Goal: Find specific page/section: Find specific page/section

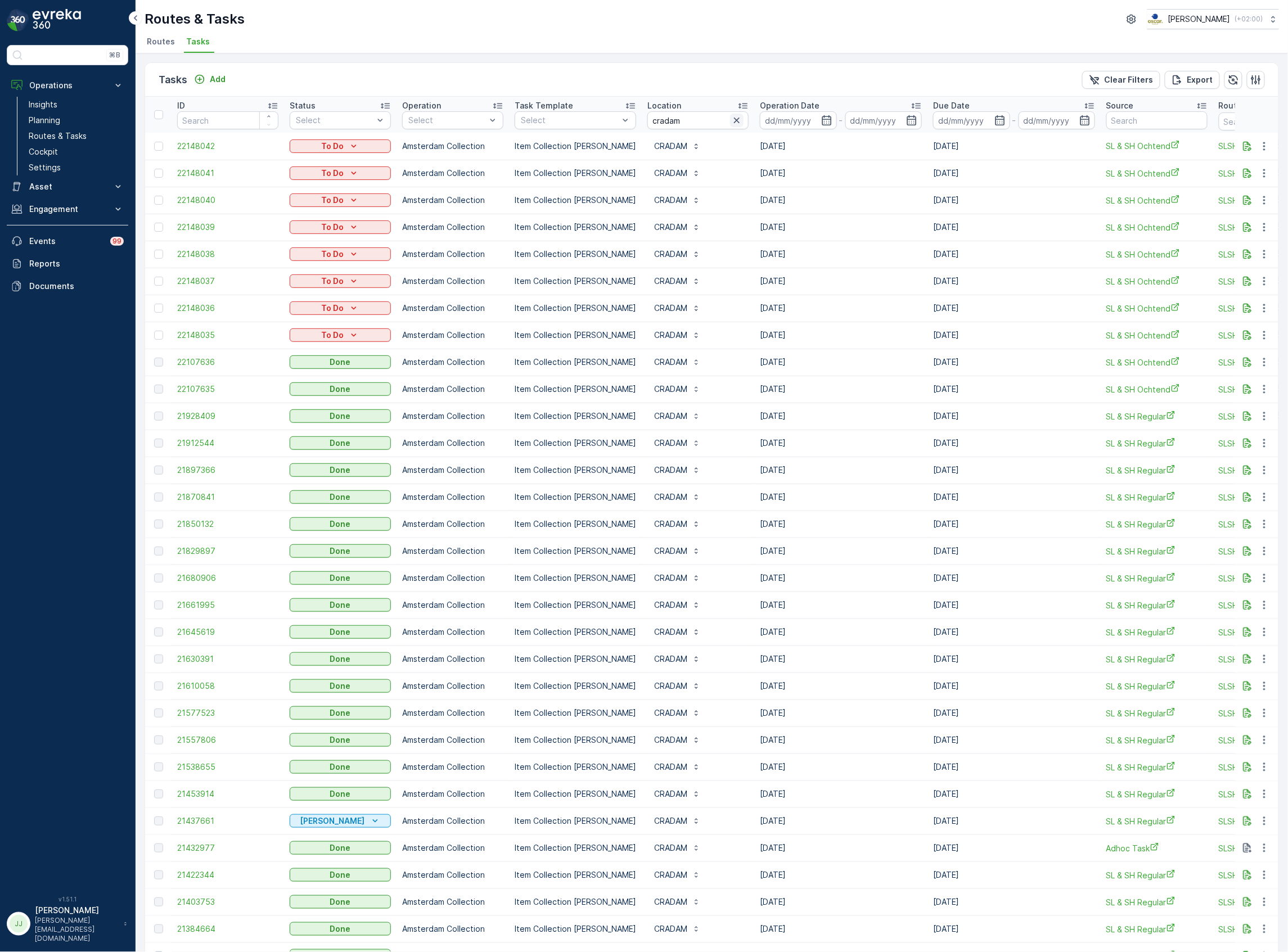
click at [734, 119] on icon "button" at bounding box center [737, 120] width 6 height 6
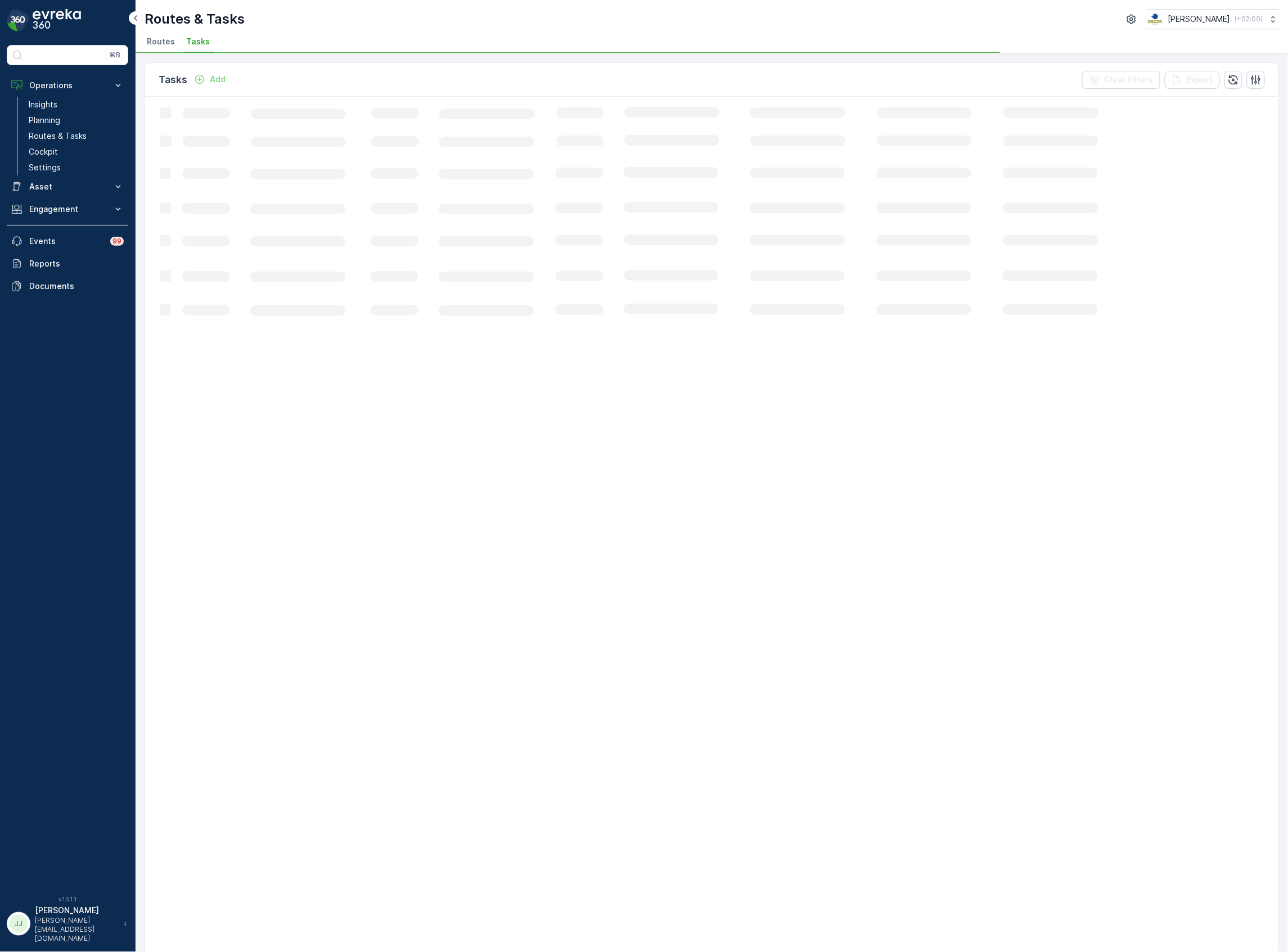
click at [163, 36] on span "Routes" at bounding box center [161, 41] width 28 height 11
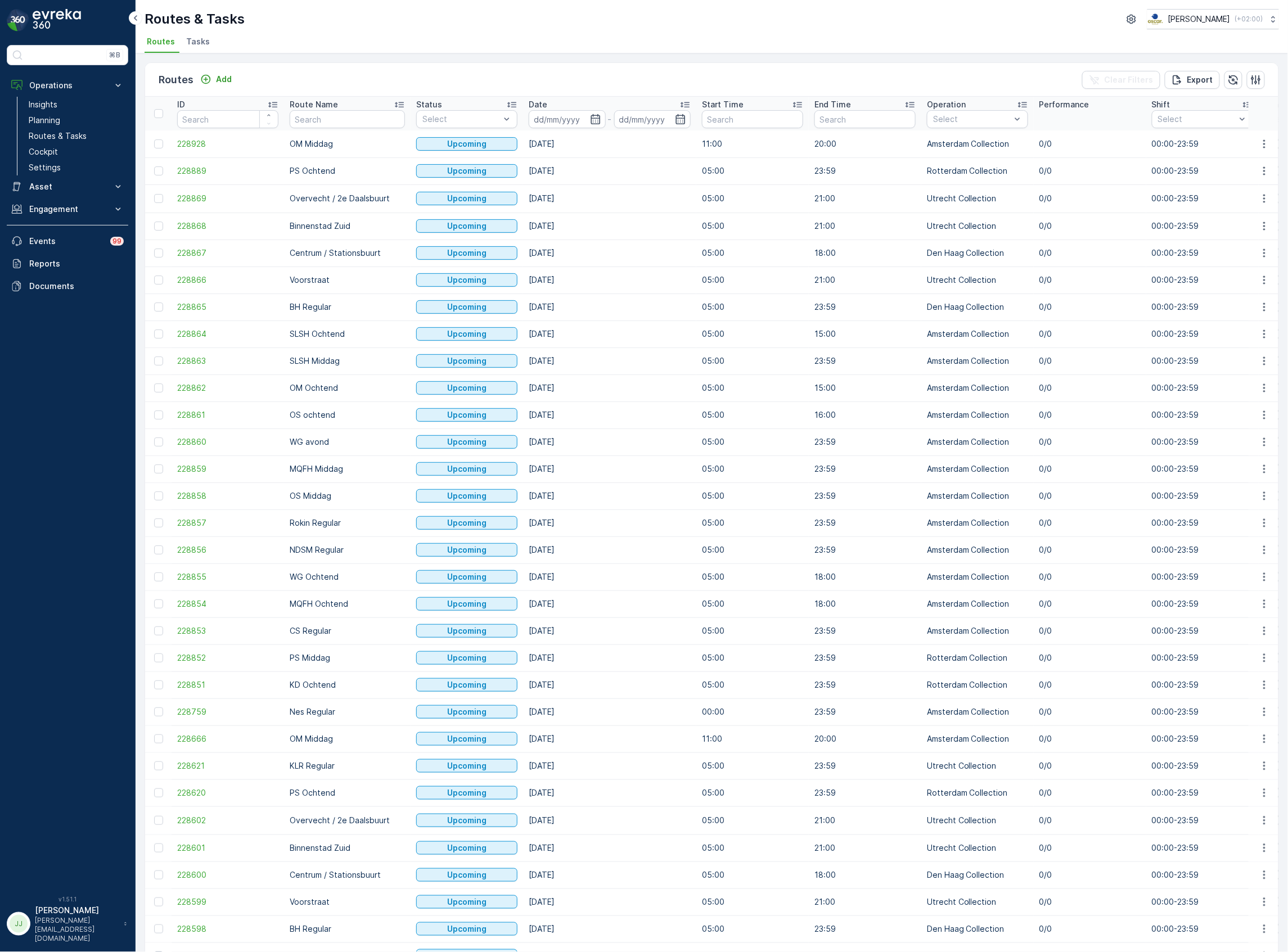
click at [205, 41] on span "Tasks" at bounding box center [198, 41] width 24 height 11
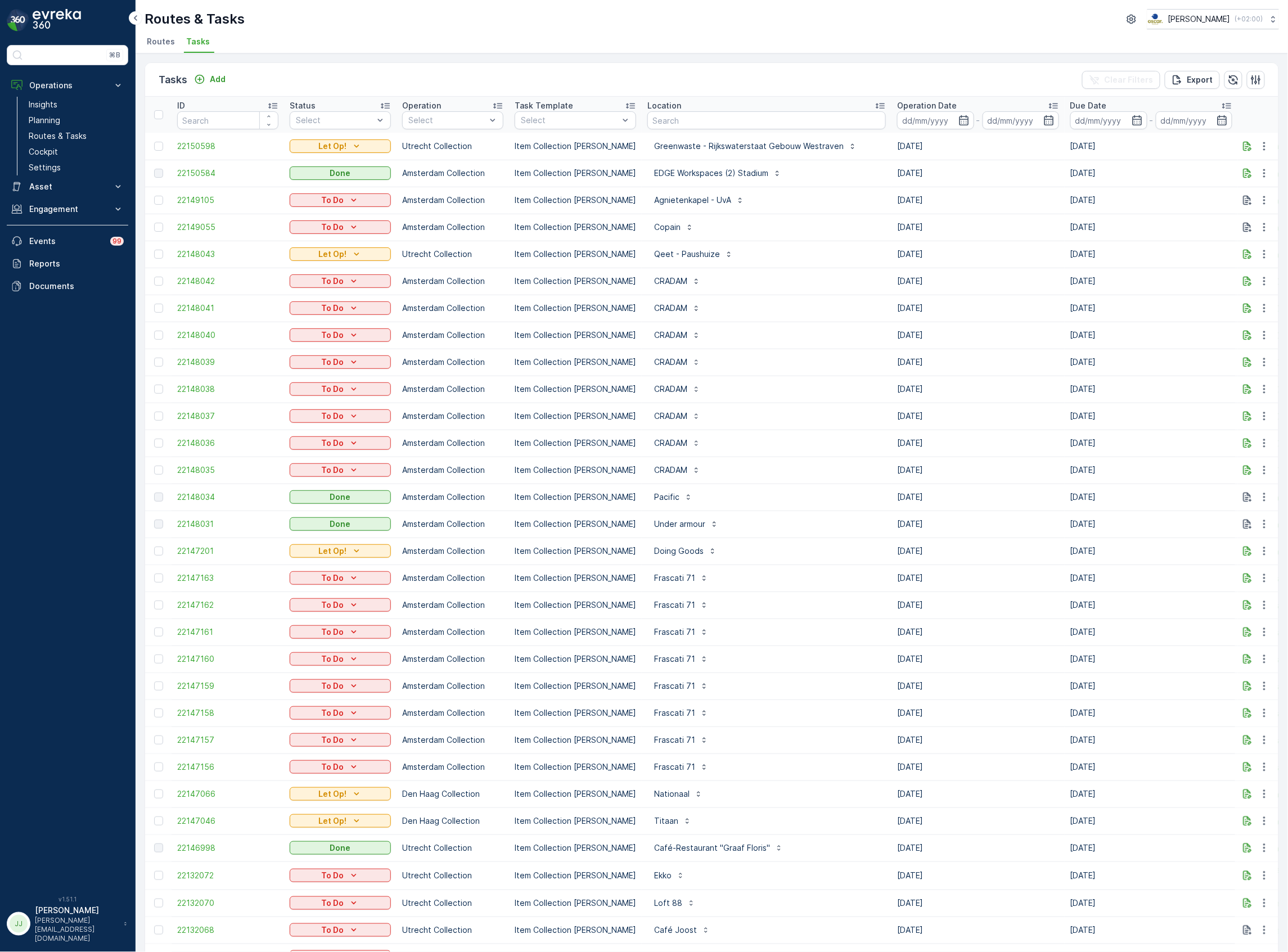
click at [161, 38] on span "Routes" at bounding box center [161, 41] width 28 height 11
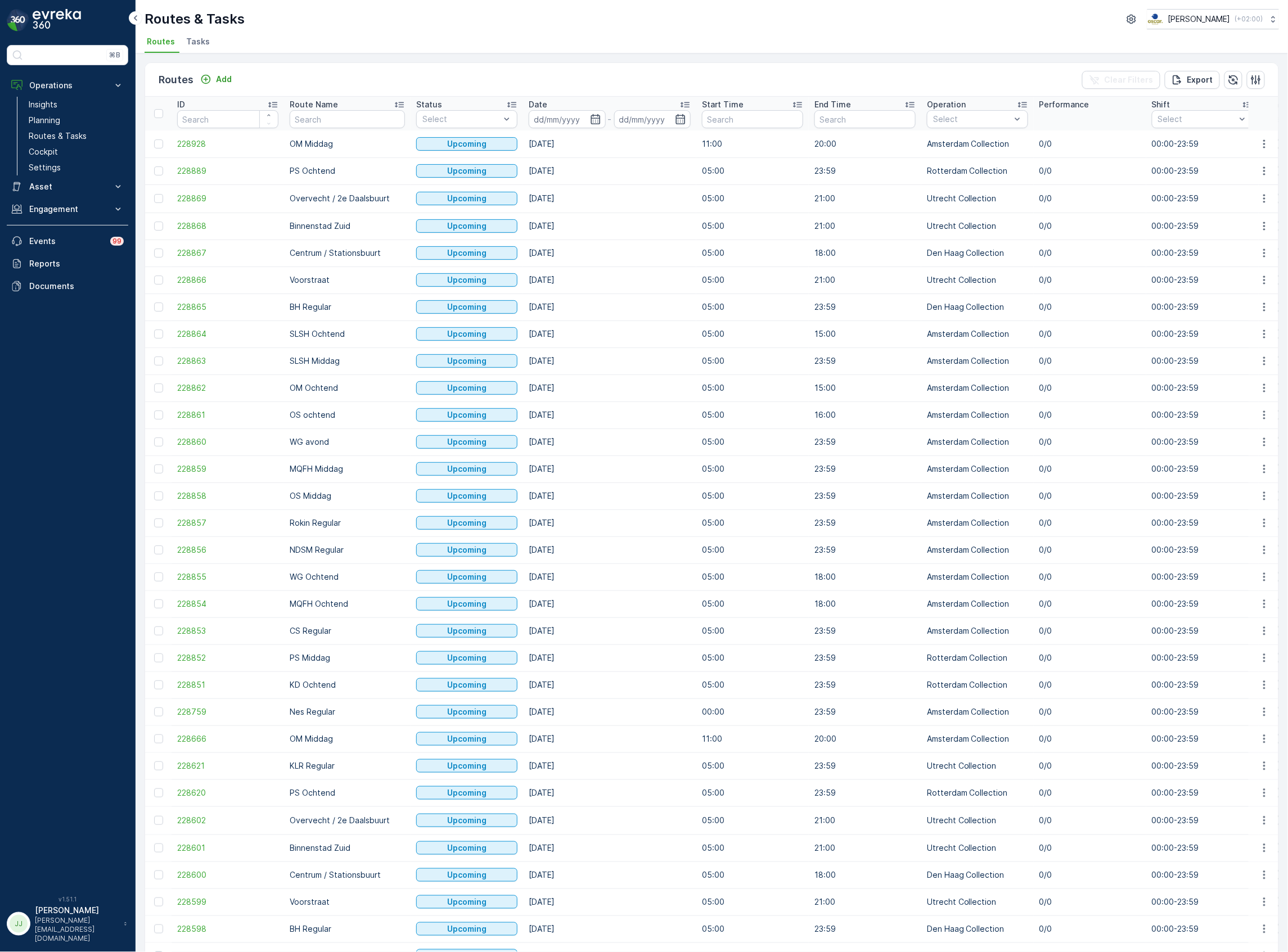
click at [370, 112] on input "text" at bounding box center [348, 119] width 115 height 18
type input "cafe"
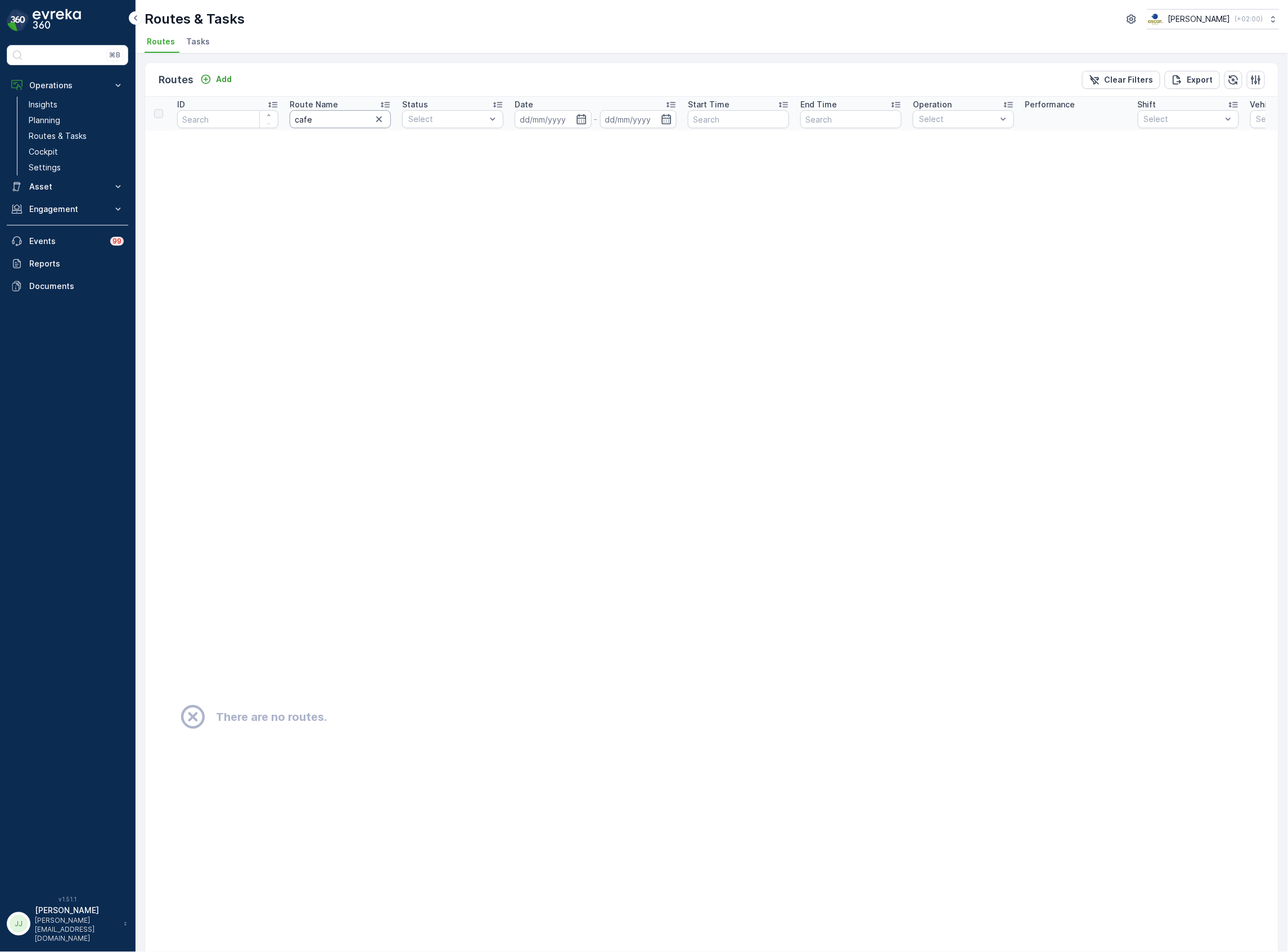
click at [336, 118] on input "cafe" at bounding box center [340, 119] width 101 height 18
type input "caffe"
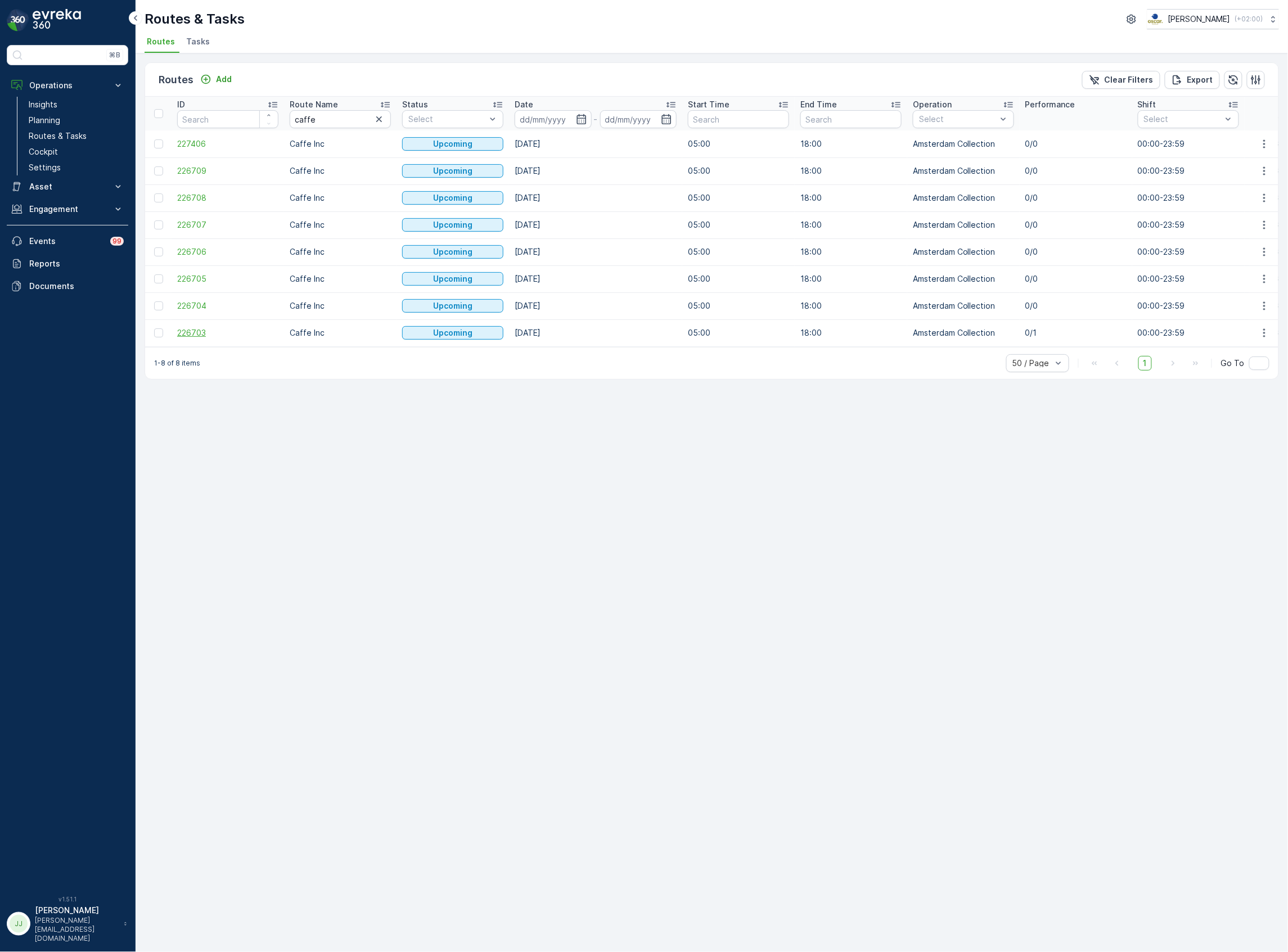
click at [189, 334] on span "226703" at bounding box center [228, 333] width 101 height 11
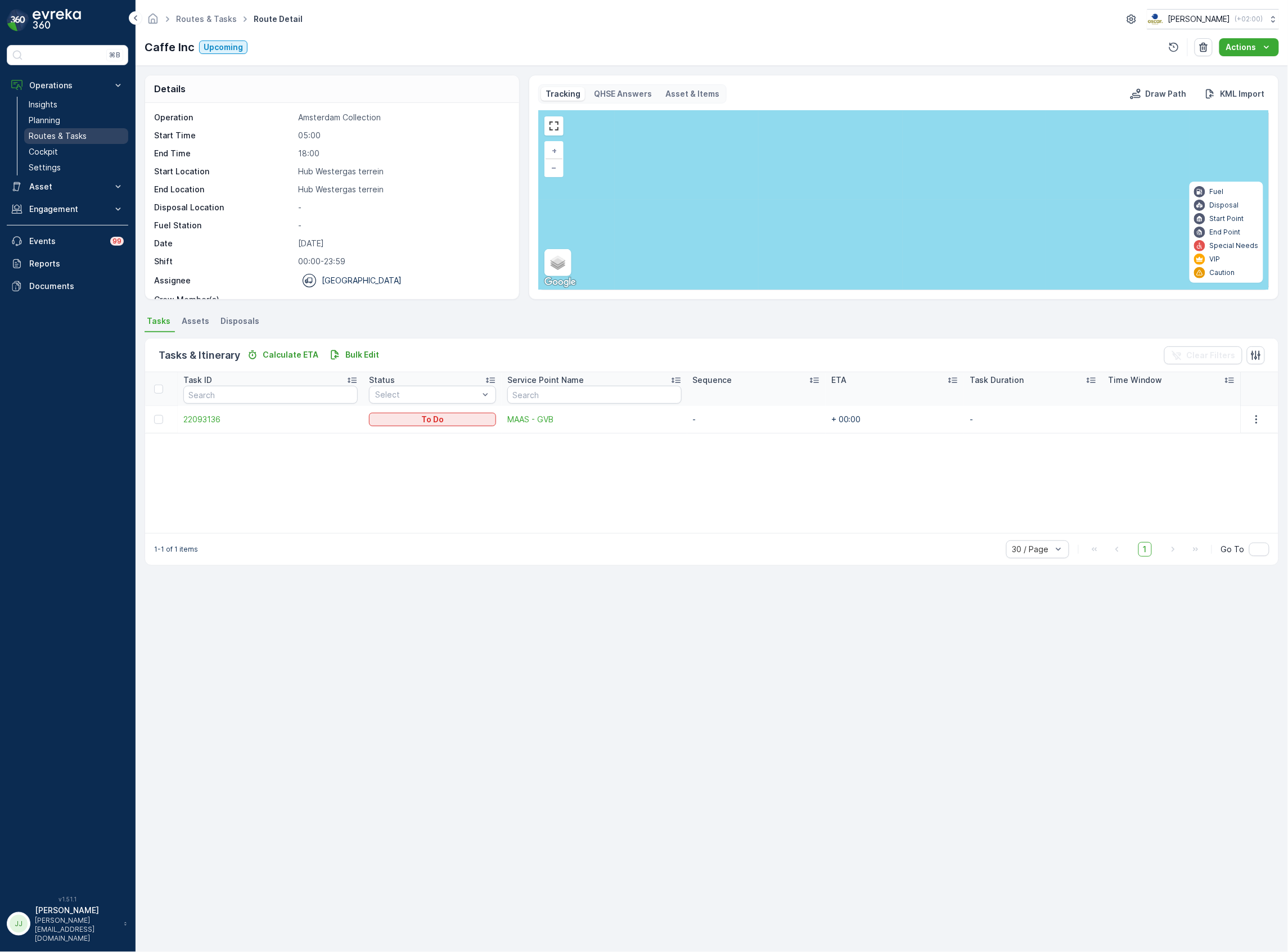
click at [74, 135] on p "Routes & Tasks" at bounding box center [58, 136] width 58 height 11
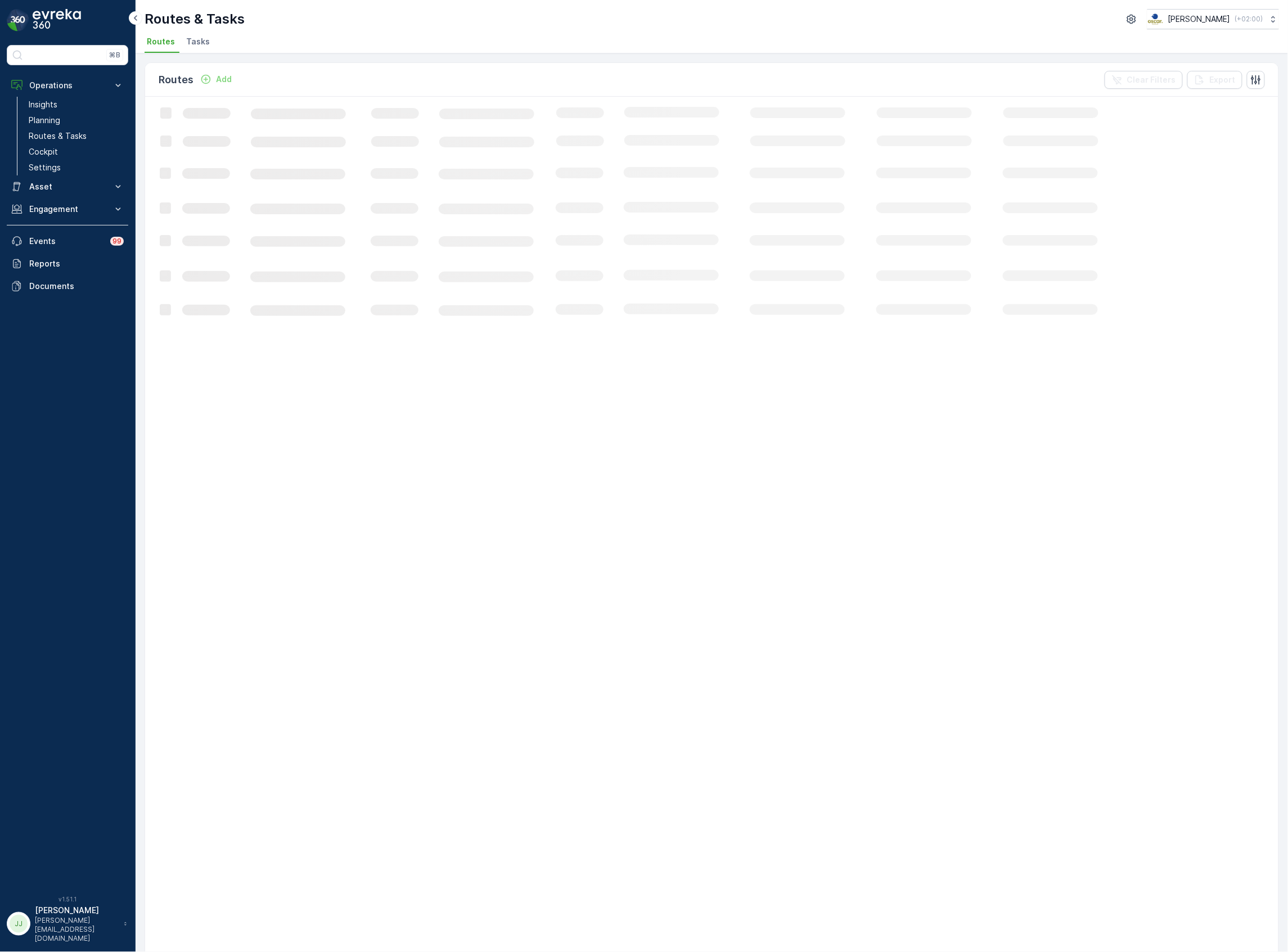
click at [191, 34] on li "Tasks" at bounding box center [199, 44] width 30 height 19
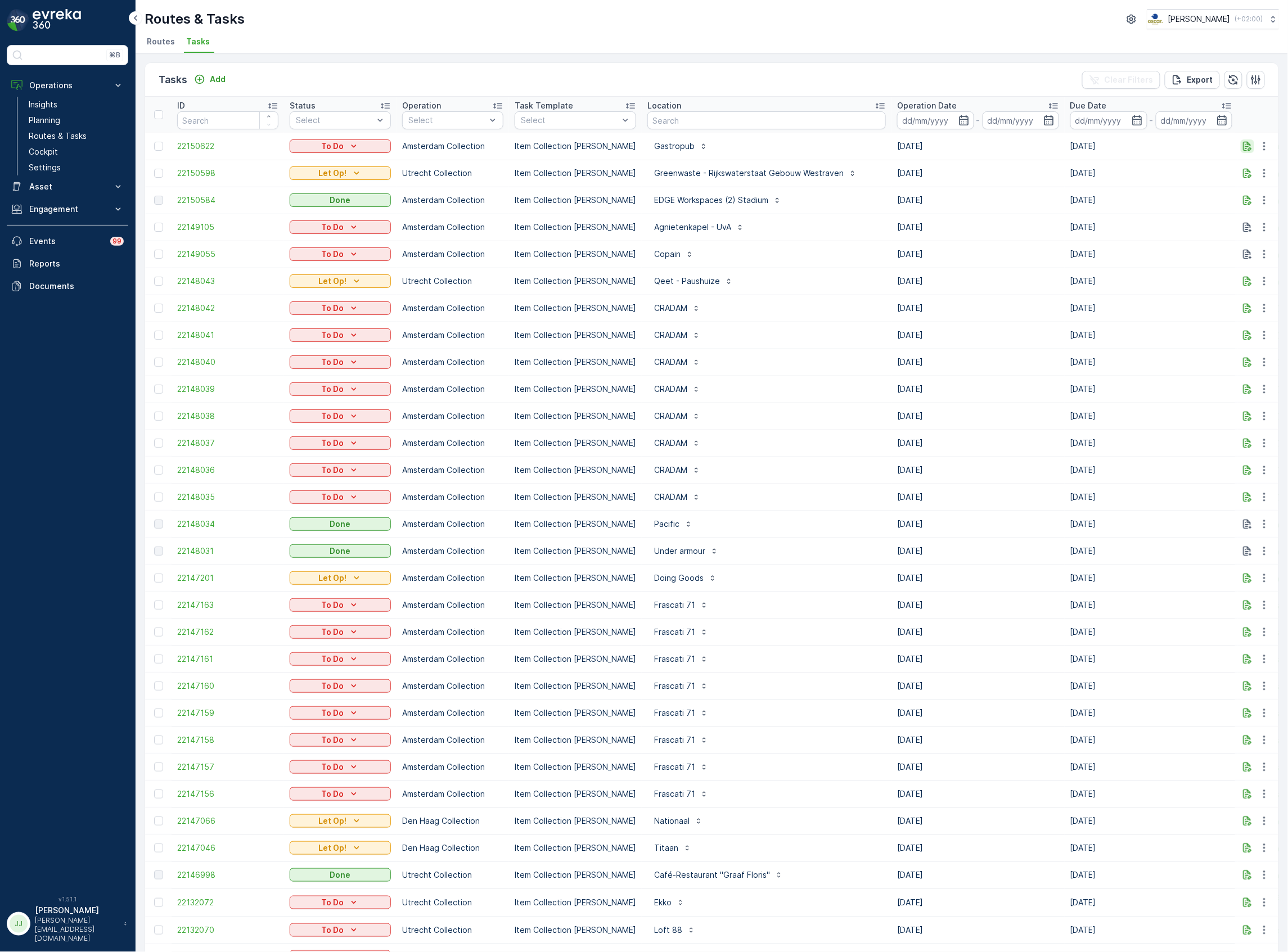
click at [1247, 147] on icon "button" at bounding box center [1247, 146] width 11 height 11
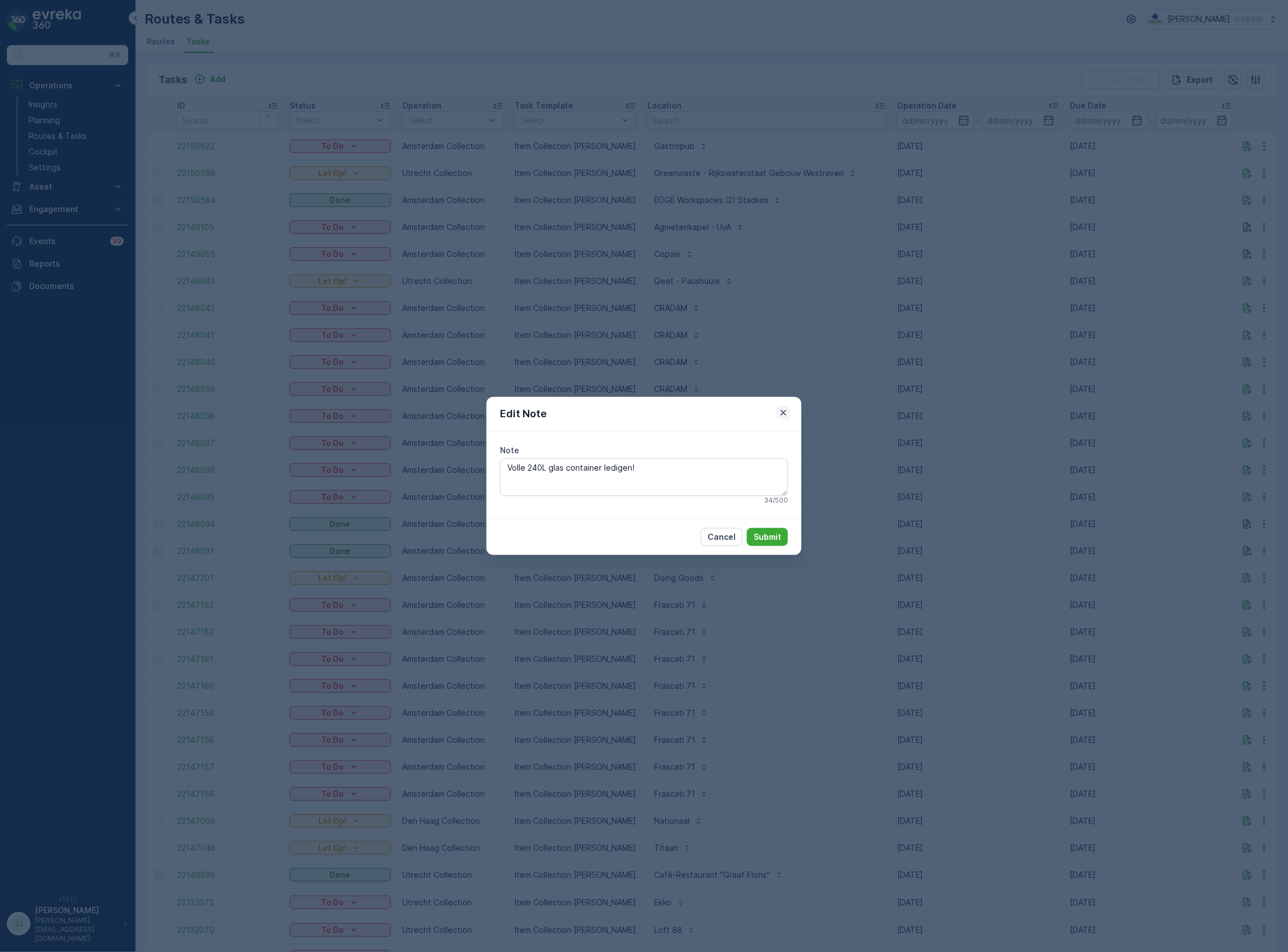
click at [785, 412] on icon "button" at bounding box center [783, 412] width 11 height 11
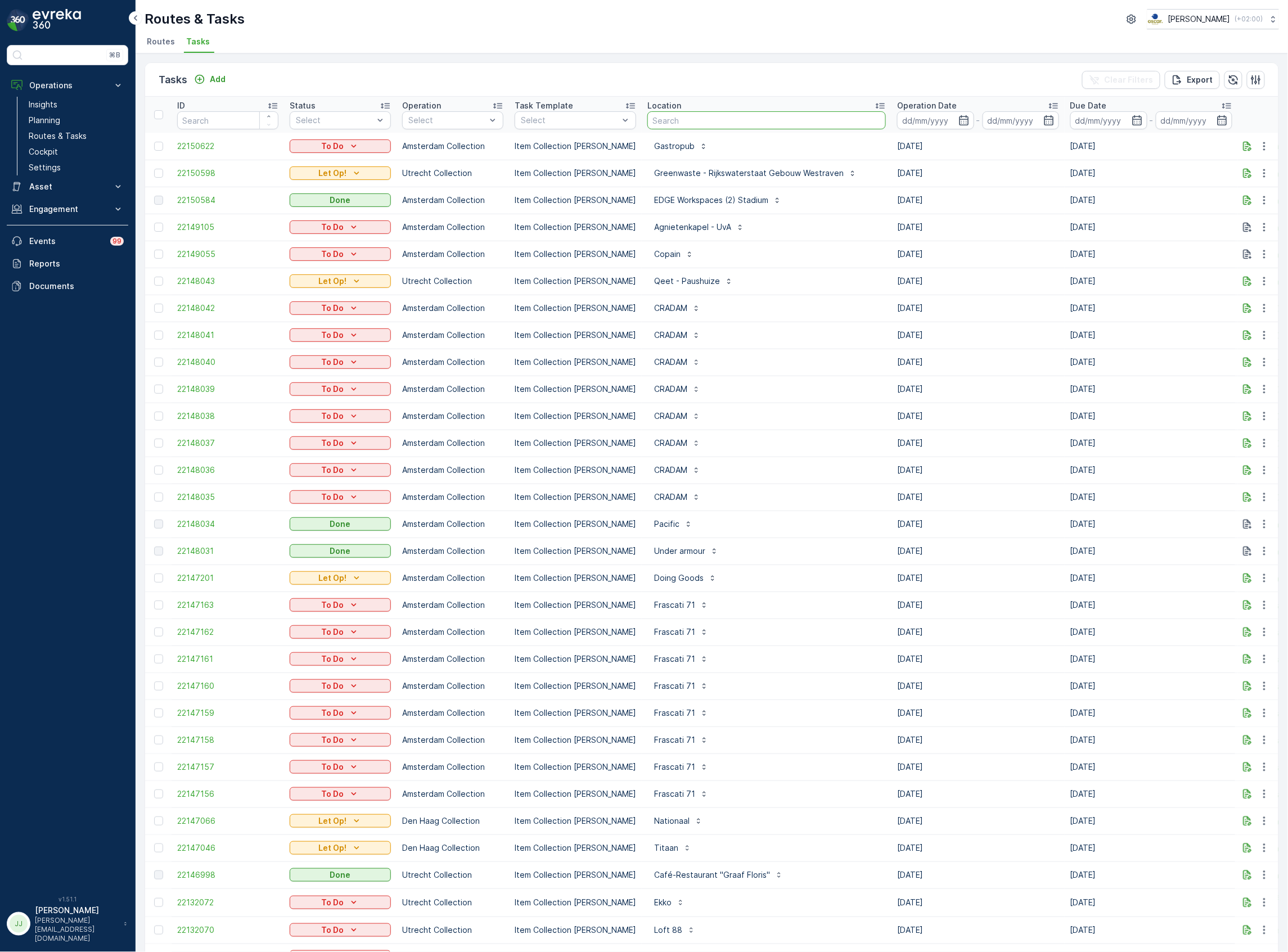
click at [719, 123] on input "text" at bounding box center [767, 120] width 239 height 18
type input "bruno"
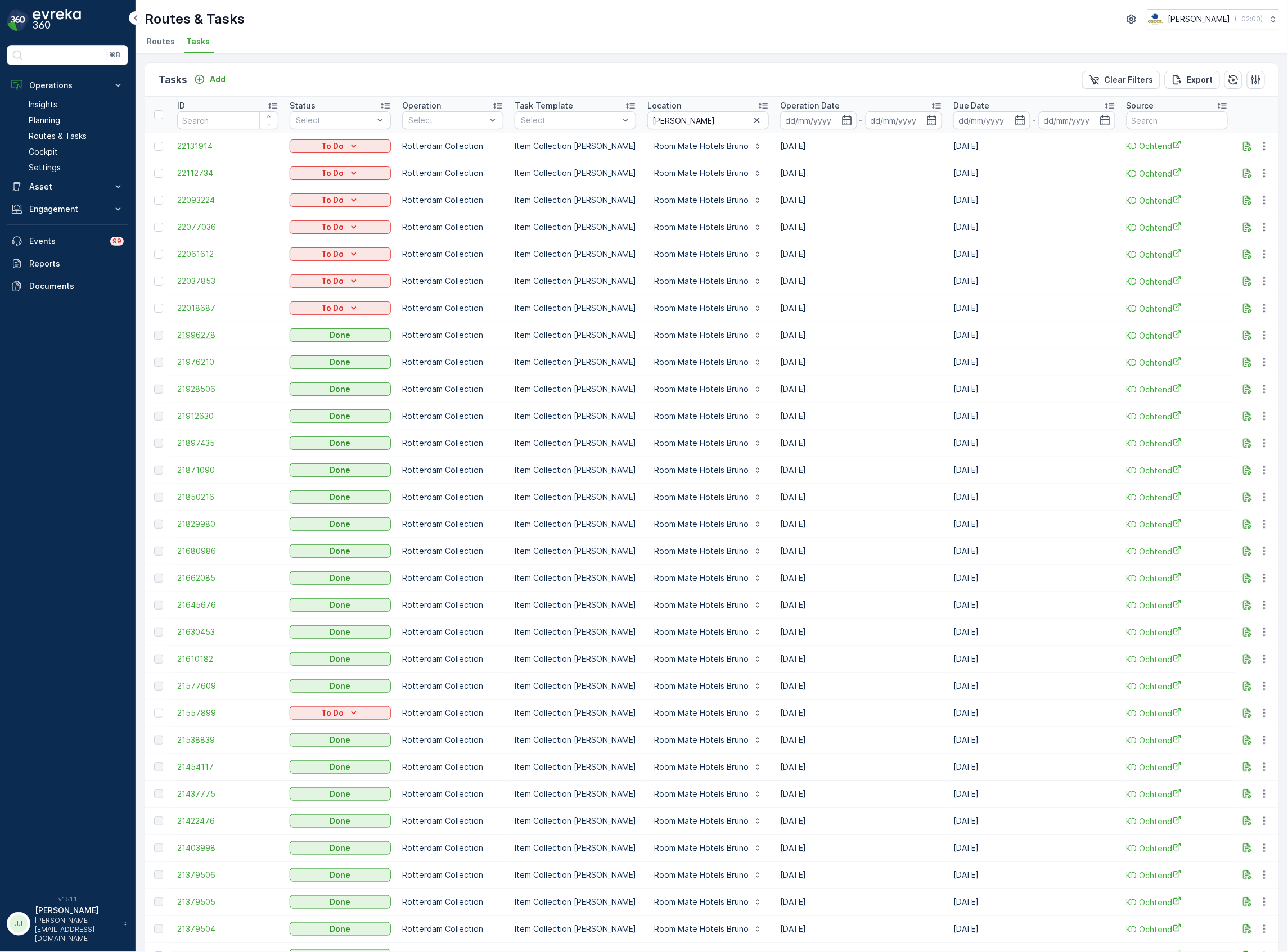
click at [205, 330] on span "21996278" at bounding box center [228, 335] width 101 height 11
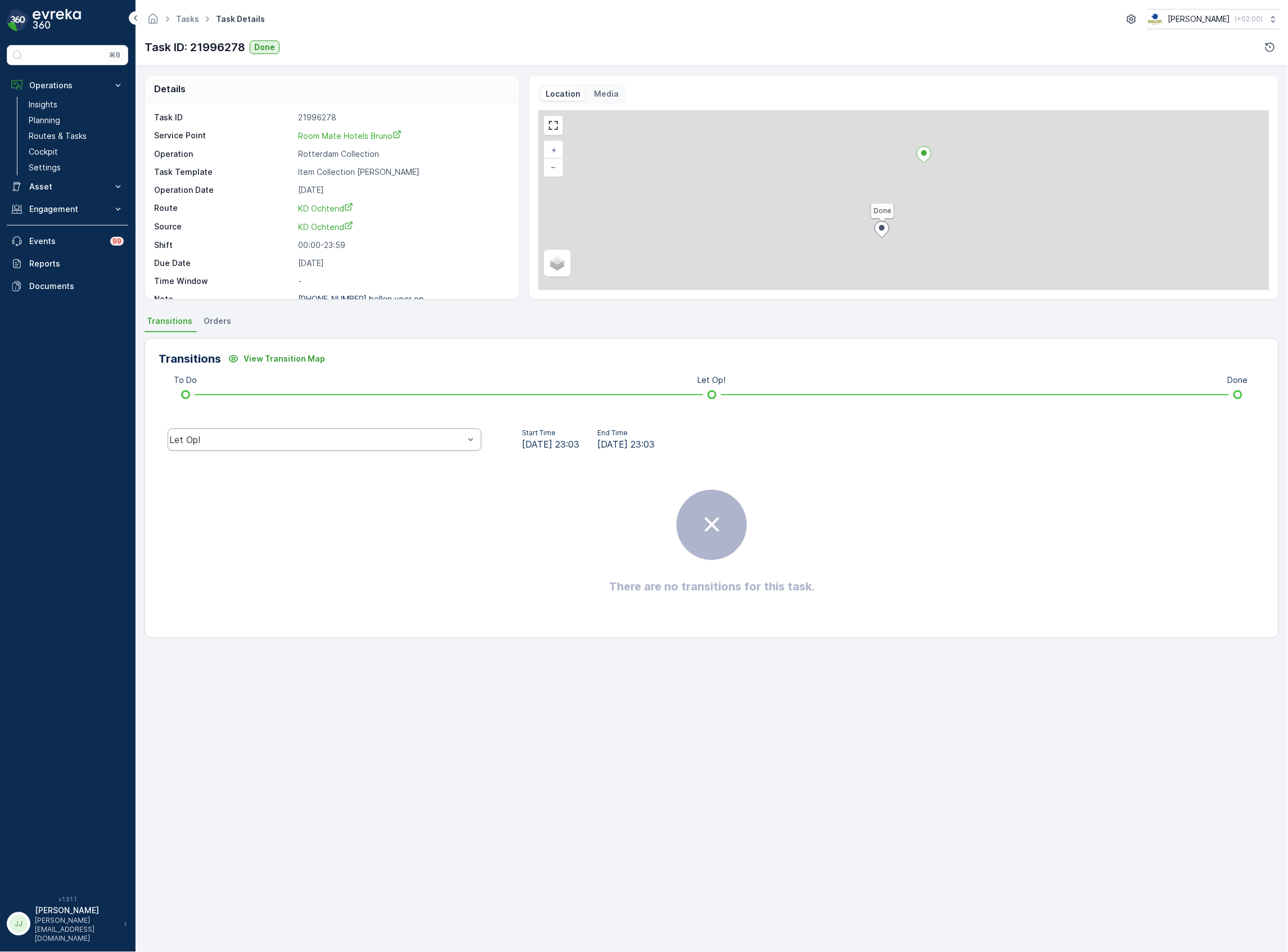
click at [228, 446] on div "Let Op!" at bounding box center [325, 440] width 314 height 22
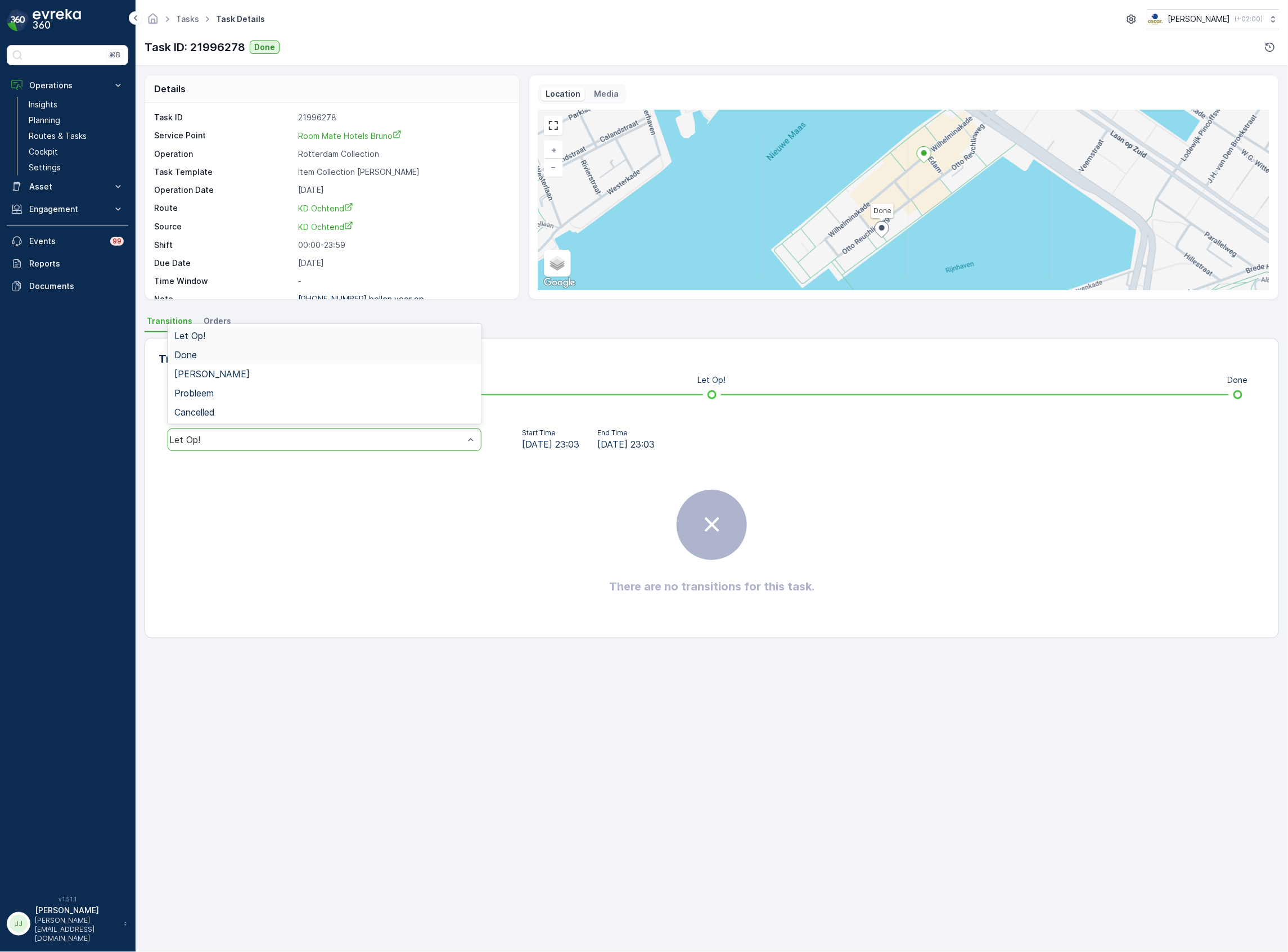
click at [190, 356] on span "Done" at bounding box center [186, 355] width 22 height 10
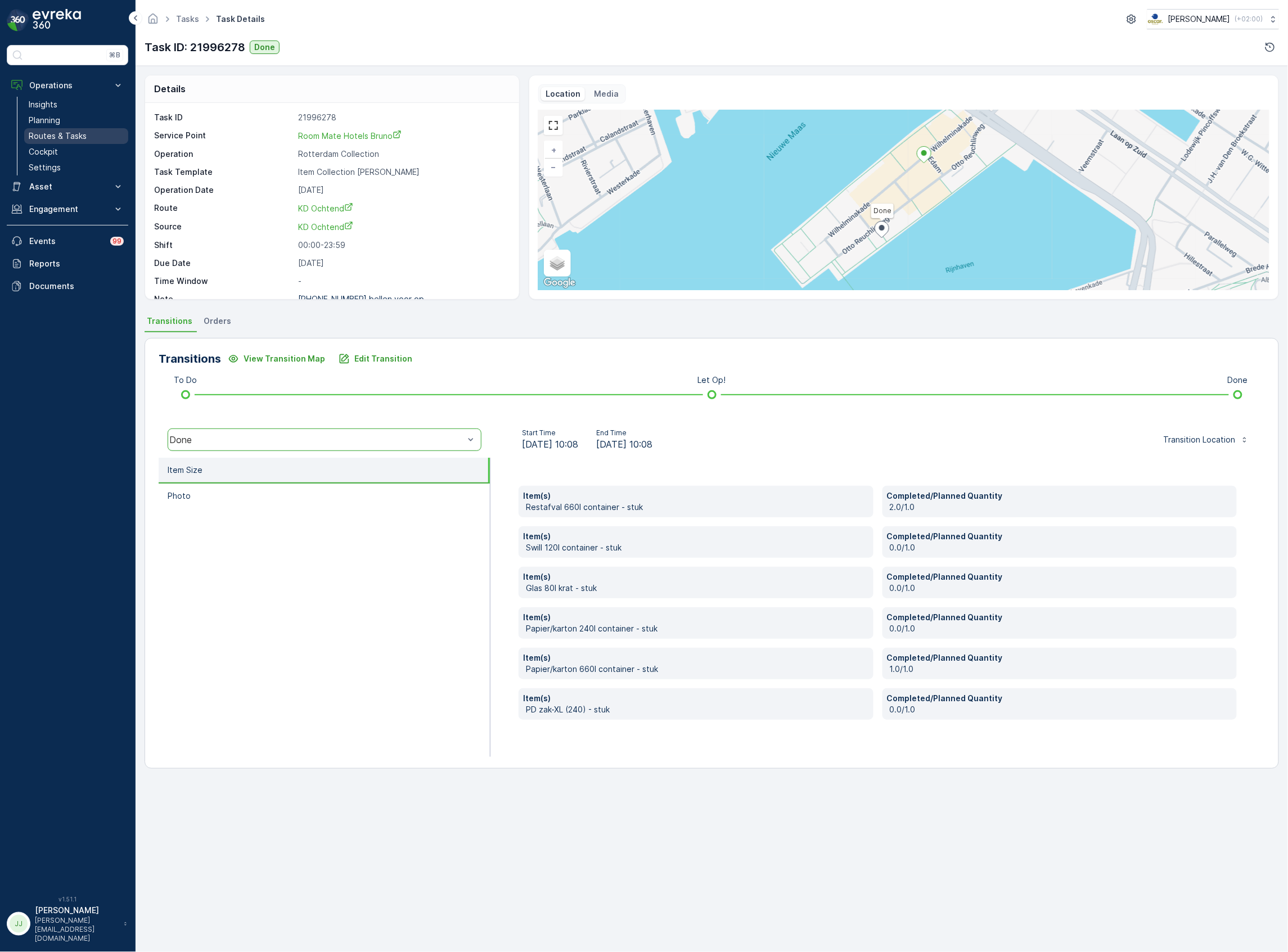
click at [68, 133] on p "Routes & Tasks" at bounding box center [58, 136] width 58 height 11
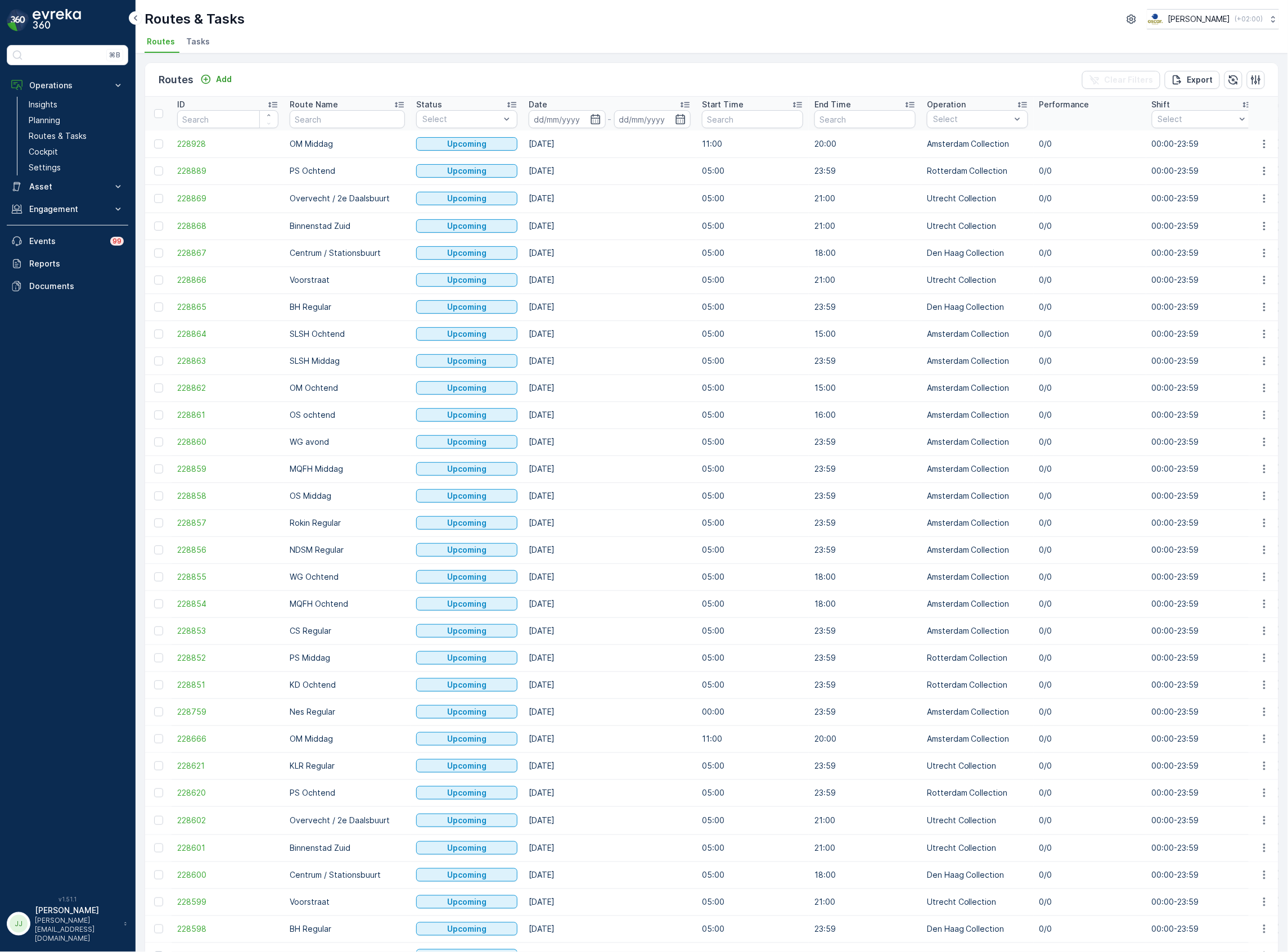
click at [201, 41] on span "Tasks" at bounding box center [198, 41] width 24 height 11
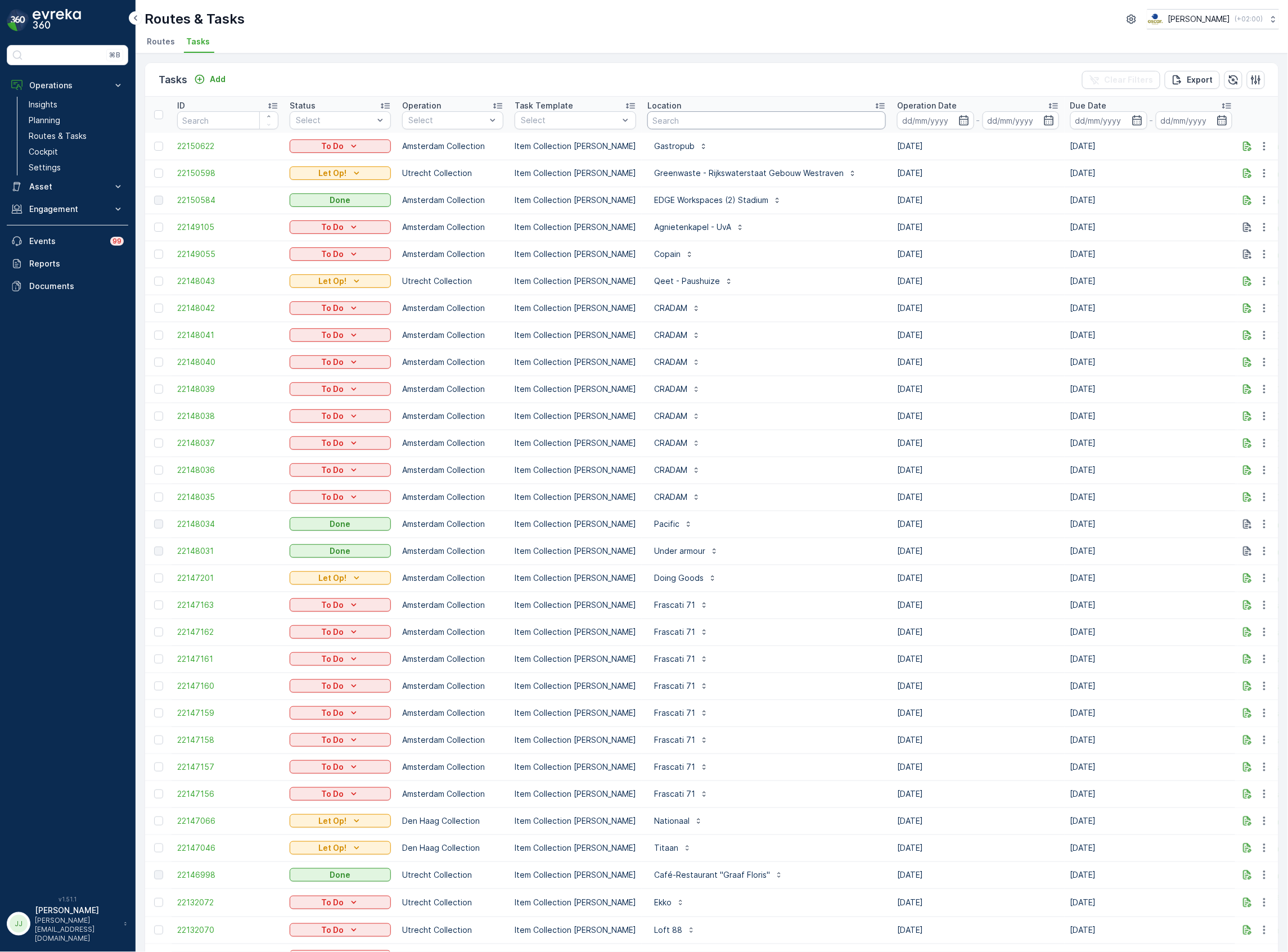
click at [721, 115] on input "text" at bounding box center [767, 120] width 239 height 18
type input "Lune"
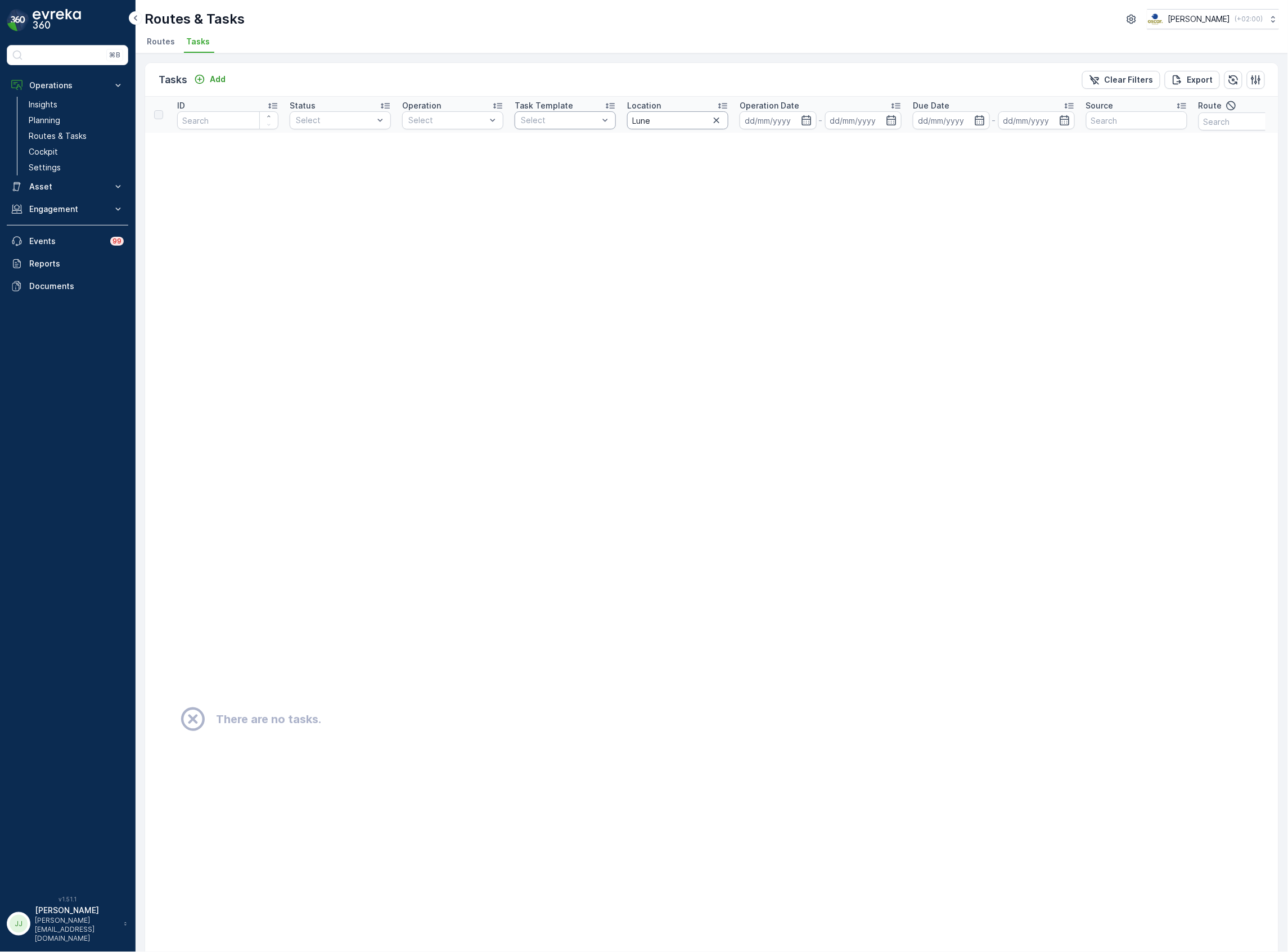
drag, startPoint x: 684, startPoint y: 114, endPoint x: 574, endPoint y: 118, distance: 110.1
click at [574, 118] on tr "ID Status Select Operation Select Task Template Select Location Lune Operation …" at bounding box center [987, 115] width 1685 height 36
type input "binnen"
